Goal: Information Seeking & Learning: Learn about a topic

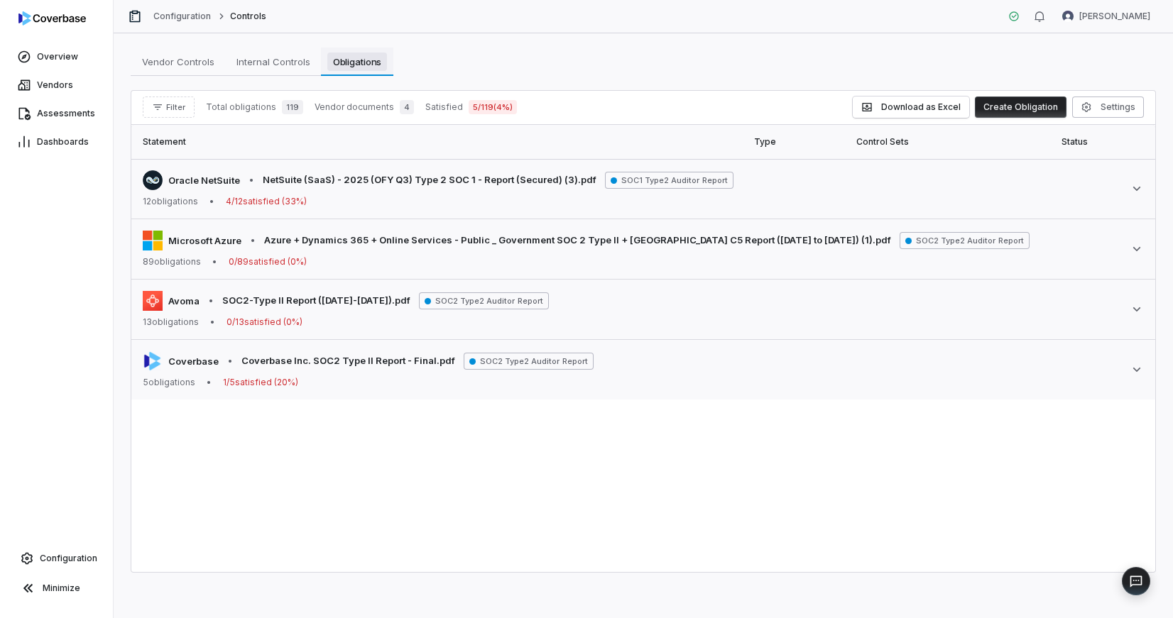
click at [351, 60] on span "Obligations" at bounding box center [357, 62] width 60 height 18
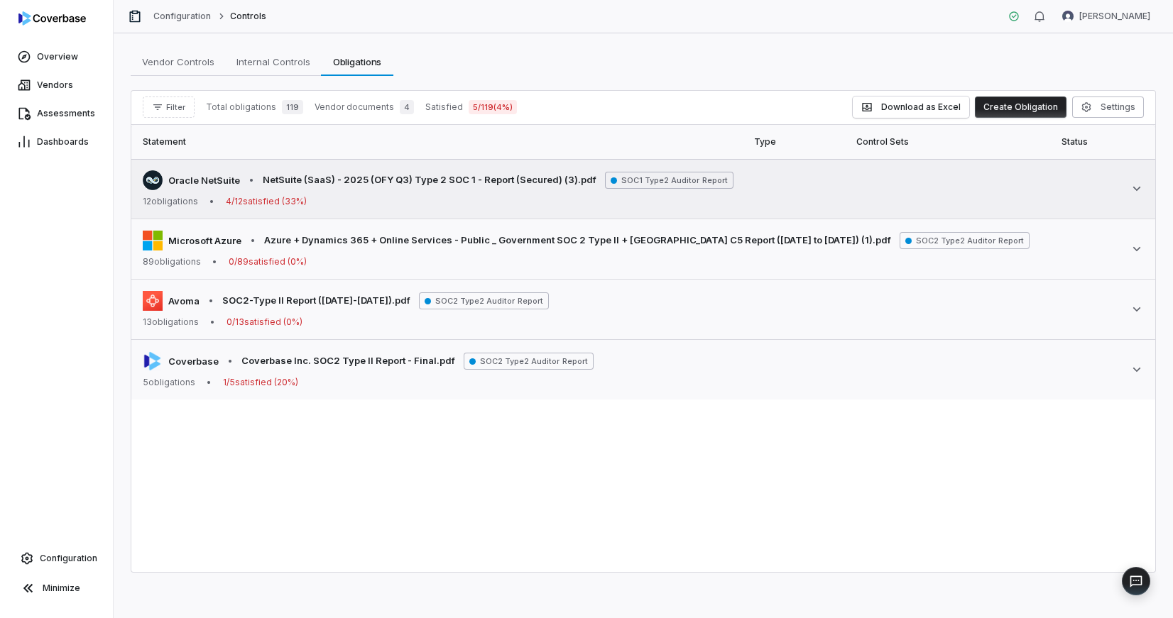
click at [372, 202] on div "12 obligations • 4 / 12 satisfied ( 33 %)" at bounding box center [438, 201] width 591 height 11
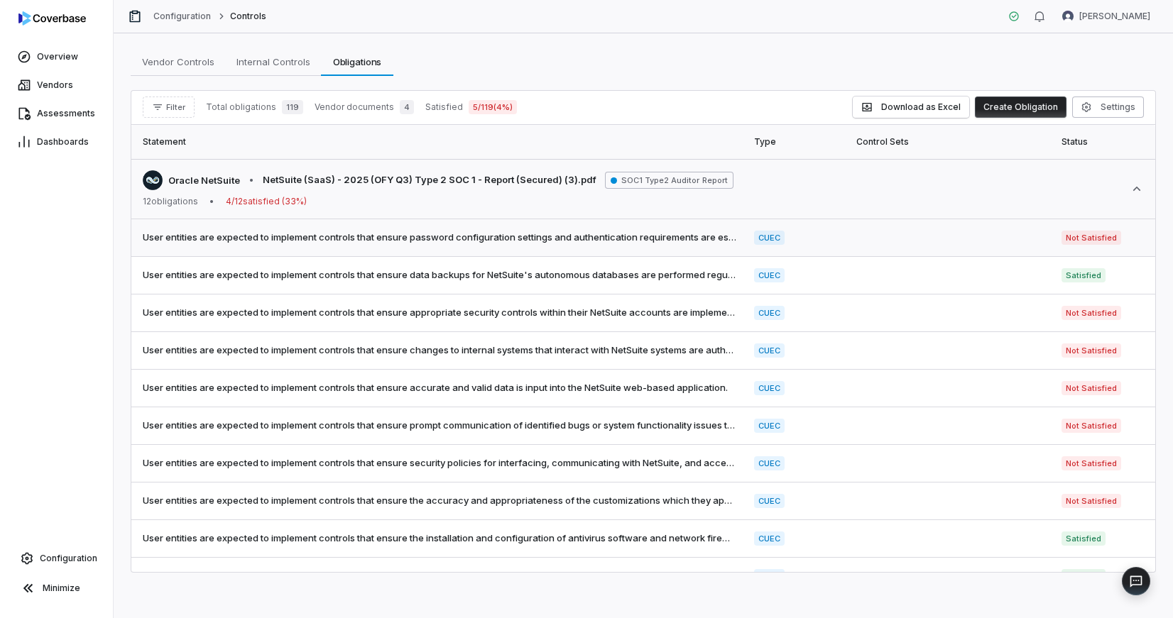
click at [462, 246] on td "User entities are expected to implement controls that ensure password configura…" at bounding box center [438, 238] width 614 height 38
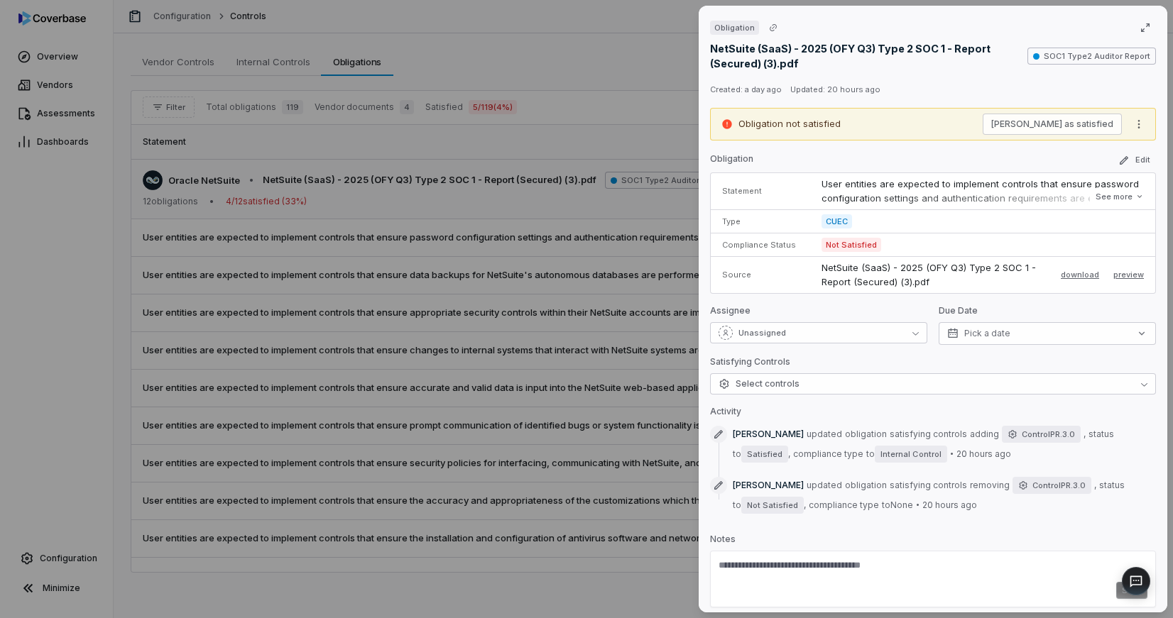
scroll to position [12, 0]
